Goal: Task Accomplishment & Management: Complete application form

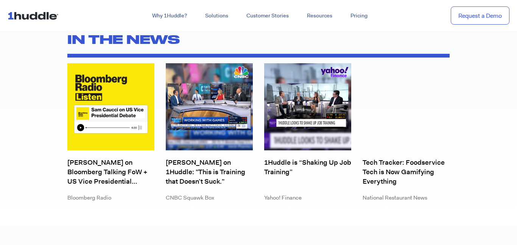
scroll to position [2037, 0]
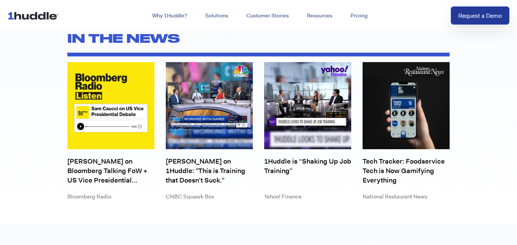
click at [479, 16] on link "Request a Demo" at bounding box center [480, 15] width 59 height 19
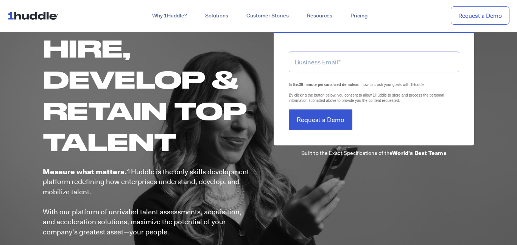
click at [349, 65] on input "email" at bounding box center [374, 61] width 170 height 21
click at [289, 109] on input "Request a Demo" at bounding box center [321, 119] width 64 height 21
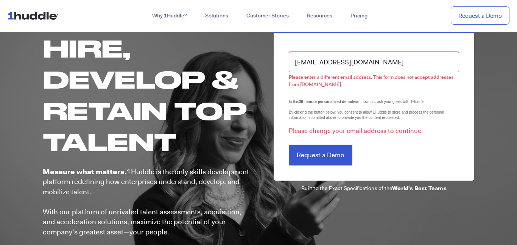
click at [378, 65] on input "[EMAIL_ADDRESS][DOMAIN_NAME]" at bounding box center [374, 61] width 170 height 21
drag, startPoint x: 396, startPoint y: 66, endPoint x: 253, endPoint y: 56, distance: 143.1
click at [253, 56] on div "Hire, Develop & Retain Top Talent Measure what matters. 1Huddle is the only ski…" at bounding box center [259, 155] width 432 height 273
type input "\"
